Goal: Check status: Check status

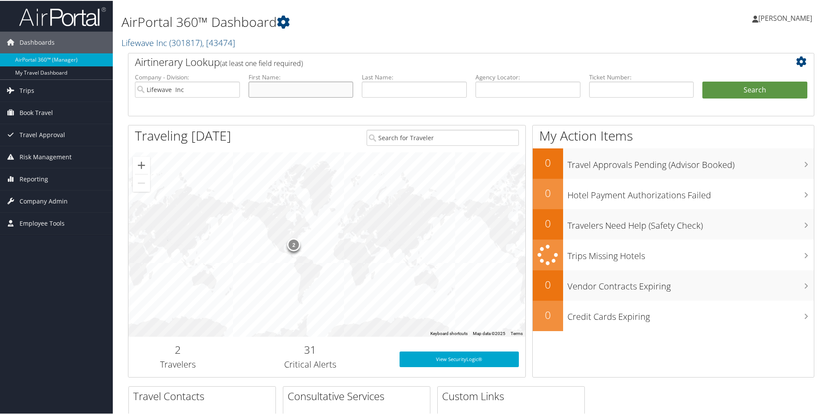
click at [266, 86] on input "text" at bounding box center [300, 89] width 105 height 16
type input "dallin"
click at [702, 81] on button "Search" at bounding box center [754, 89] width 105 height 17
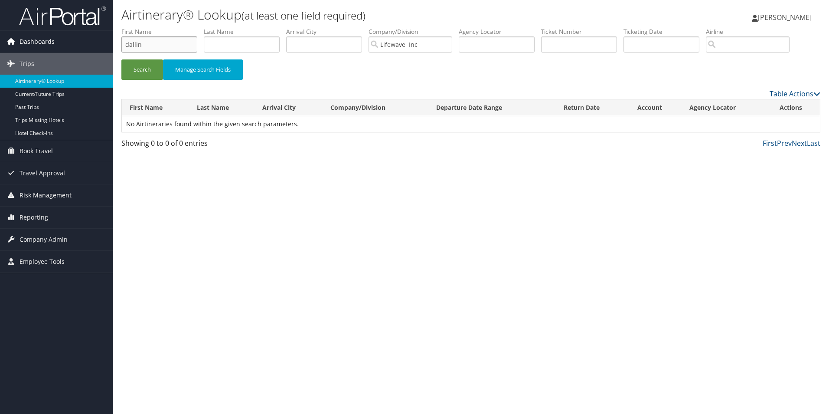
drag, startPoint x: 150, startPoint y: 47, endPoint x: 90, endPoint y: 47, distance: 59.8
click at [90, 47] on div "Dashboards AirPortal 360™ (Manager) My Travel Dashboard Trips Airtinerary® Look…" at bounding box center [414, 207] width 829 height 414
click at [121, 59] on button "Search" at bounding box center [142, 69] width 42 height 20
drag, startPoint x: 223, startPoint y: 47, endPoint x: 203, endPoint y: 47, distance: 20.4
click at [203, 27] on ul "First Name Last Name [PERSON_NAME] Departure City Arrival City Company/Division…" at bounding box center [470, 27] width 699 height 0
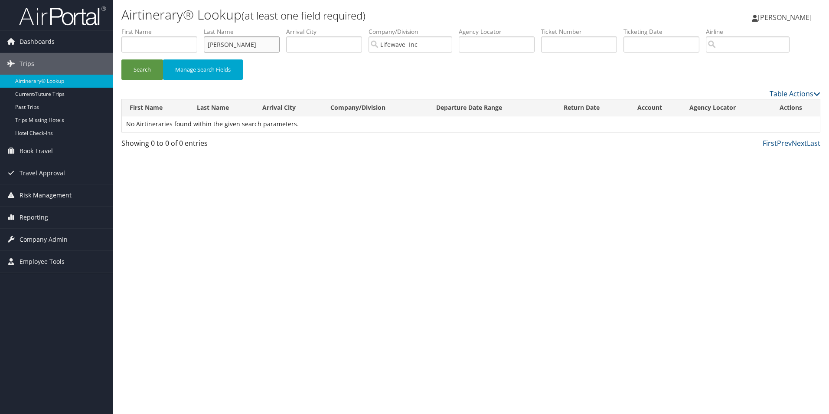
type input "[PERSON_NAME]"
click at [121, 59] on button "Search" at bounding box center [142, 69] width 42 height 20
drag, startPoint x: 237, startPoint y: 46, endPoint x: 208, endPoint y: 48, distance: 29.5
click at [208, 48] on input "[PERSON_NAME]" at bounding box center [242, 44] width 76 height 16
click at [268, 234] on div "Airtinerary® Lookup (at least one field required) [PERSON_NAME] [PERSON_NAME] M…" at bounding box center [471, 207] width 716 height 414
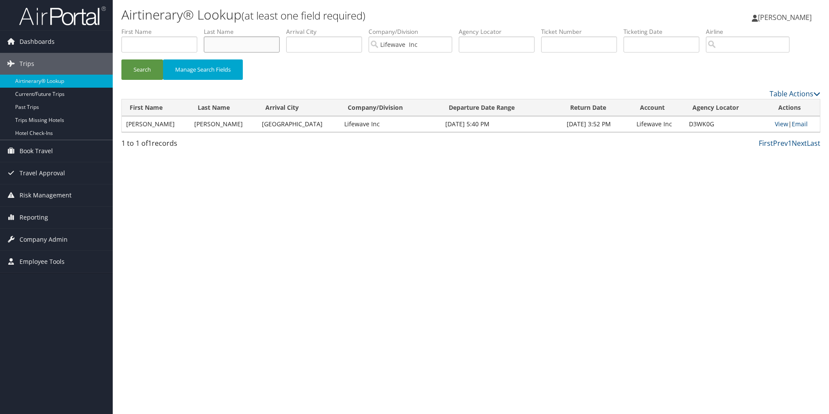
click at [232, 44] on input "text" at bounding box center [242, 44] width 76 height 16
type input "[PERSON_NAME]"
click at [121, 59] on button "Search" at bounding box center [142, 69] width 42 height 20
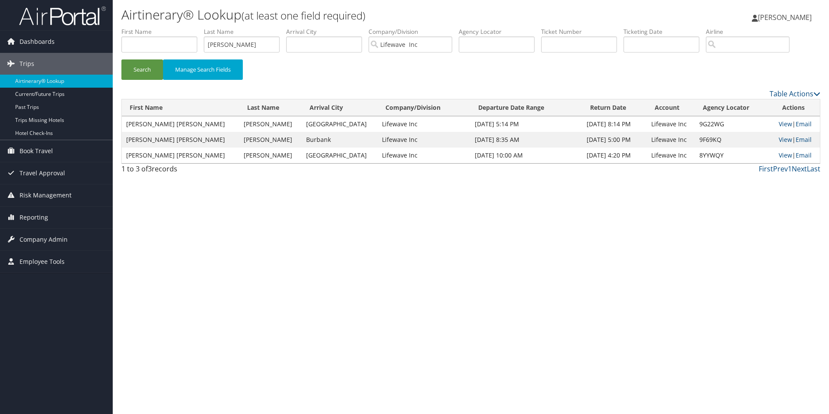
click at [609, 209] on div "Airtinerary® Lookup (at least one field required) [PERSON_NAME] [PERSON_NAME] M…" at bounding box center [471, 207] width 716 height 414
